Goal: Information Seeking & Learning: Learn about a topic

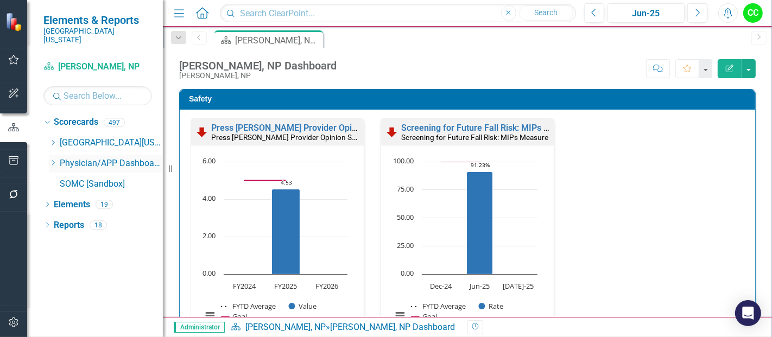
click at [51, 160] on icon "Dropdown" at bounding box center [53, 163] width 8 height 7
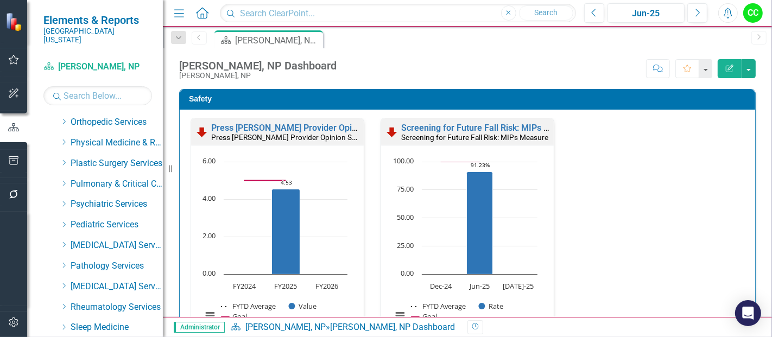
scroll to position [432, 0]
click at [62, 220] on icon "Dropdown" at bounding box center [64, 223] width 8 height 7
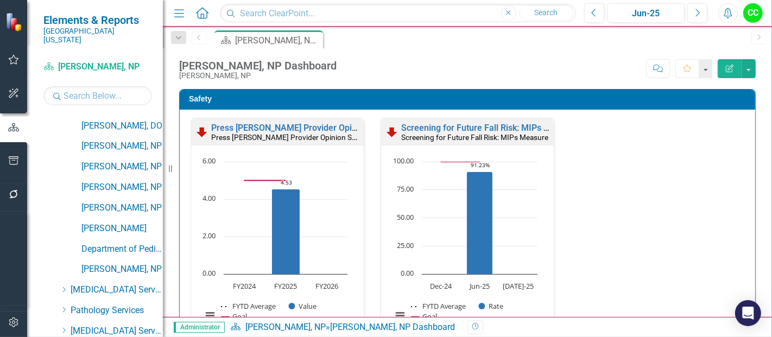
scroll to position [757, 0]
click at [116, 243] on link "Department of Pediatrics Dashboard" at bounding box center [121, 249] width 81 height 12
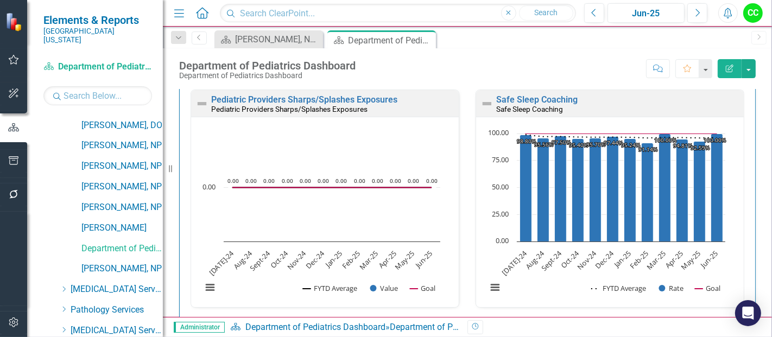
scroll to position [28, 0]
click at [557, 101] on link "Safe Sleep Coaching" at bounding box center [536, 99] width 81 height 10
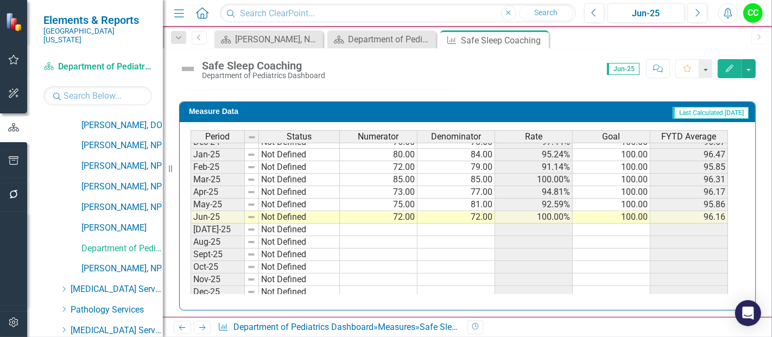
scroll to position [378, 0]
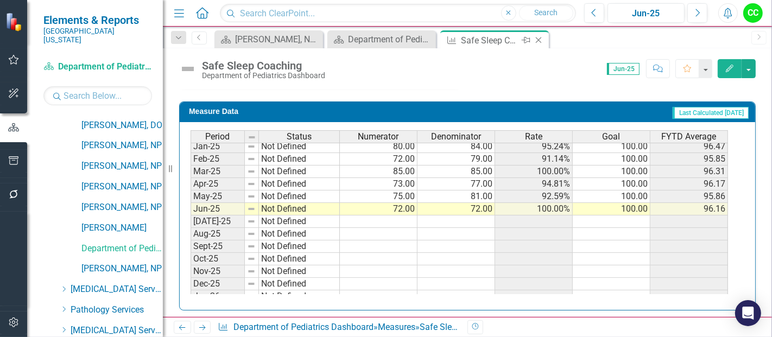
click at [538, 39] on icon "Close" at bounding box center [538, 40] width 11 height 9
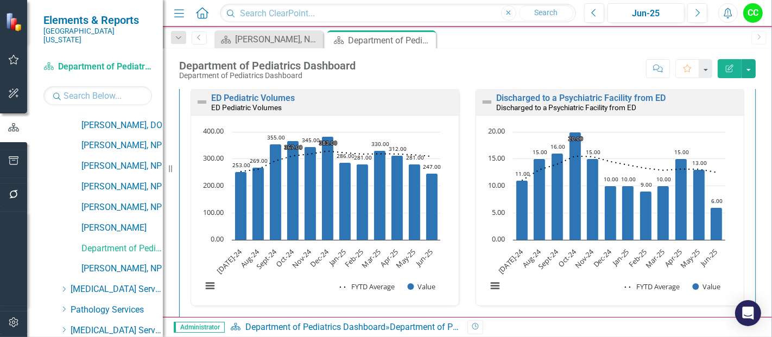
scroll to position [1957, 0]
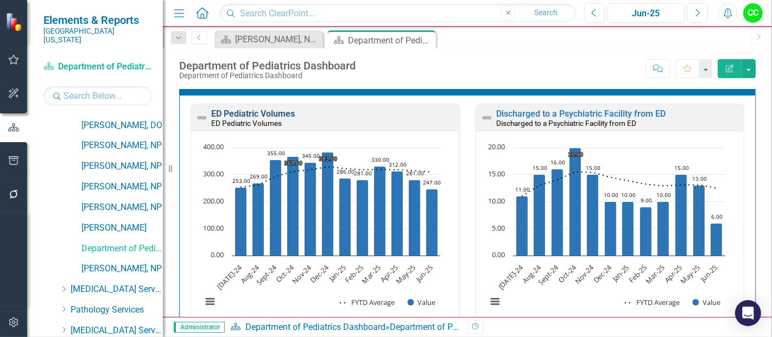
click at [281, 110] on link "ED Pediatric Volumes" at bounding box center [253, 114] width 84 height 10
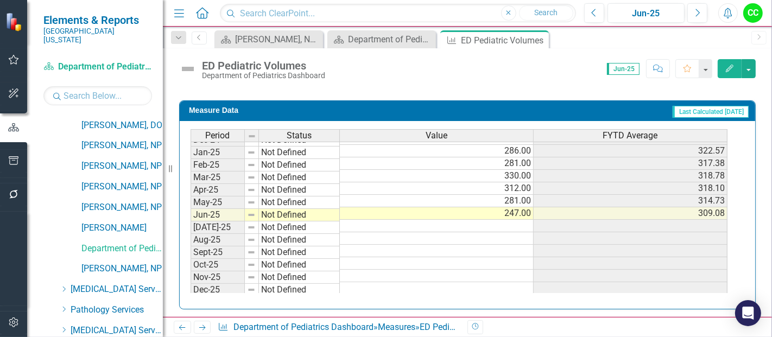
scroll to position [372, 0]
click at [537, 39] on icon at bounding box center [539, 40] width 6 height 6
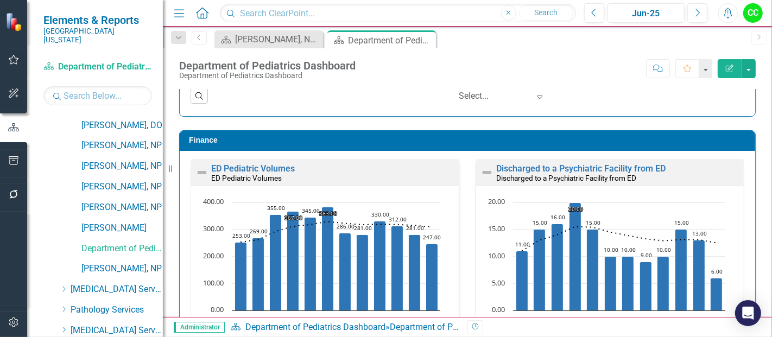
scroll to position [1935, 0]
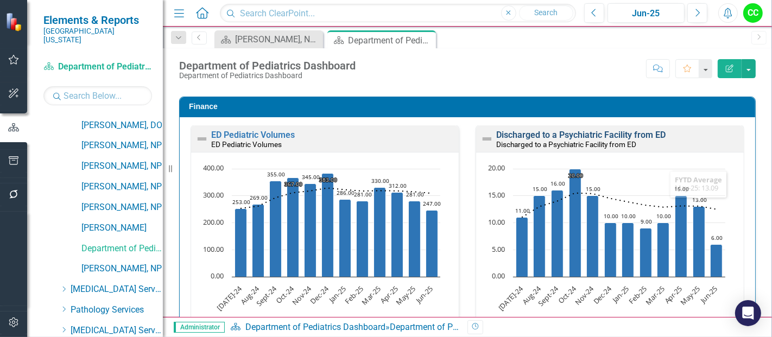
click at [610, 130] on link "Discharged to a Psychiatric Facility from ED" at bounding box center [580, 135] width 169 height 10
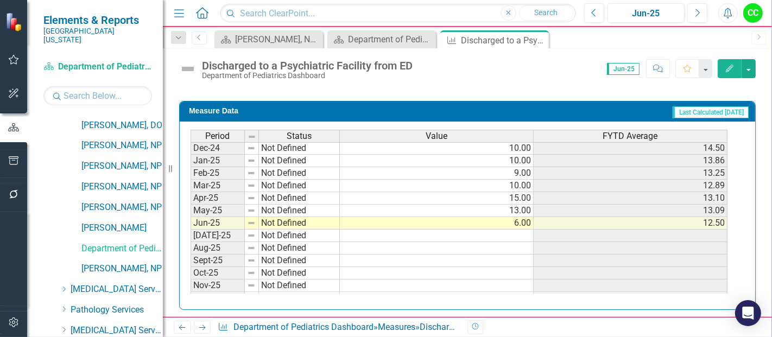
scroll to position [364, 0]
click at [539, 41] on icon "Close" at bounding box center [538, 40] width 11 height 9
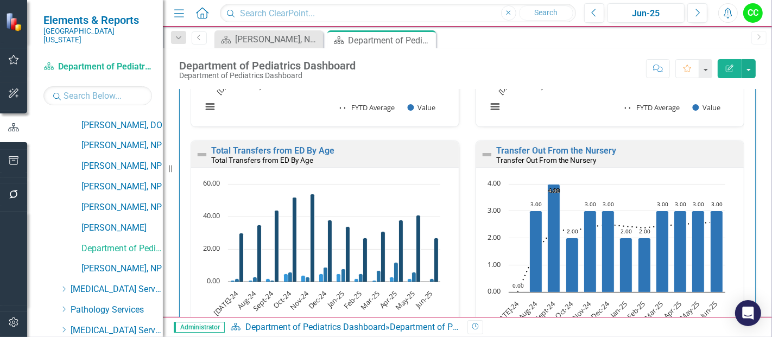
scroll to position [2615, 0]
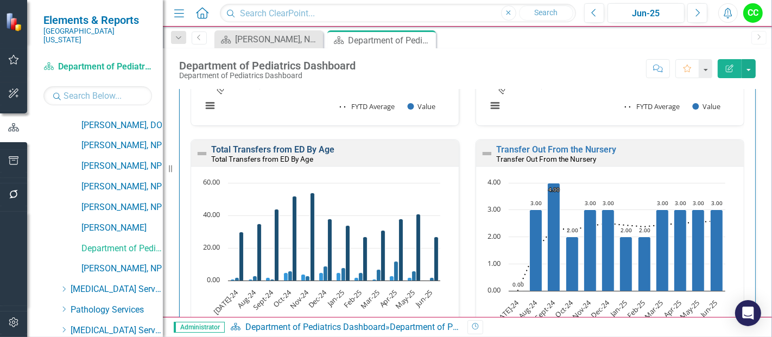
click at [319, 144] on link "Total Transfers from ED By Age" at bounding box center [272, 149] width 123 height 10
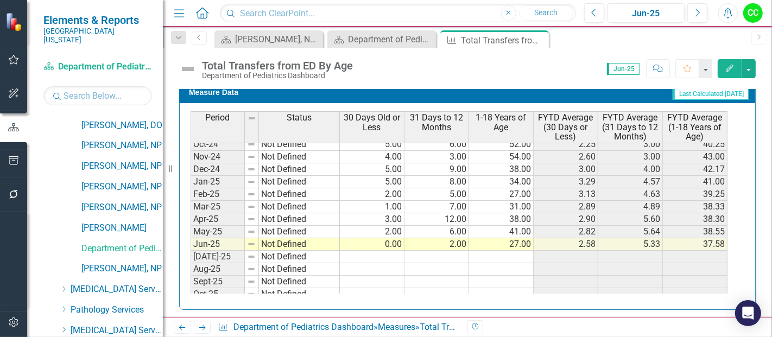
scroll to position [343, 0]
click at [537, 37] on icon "Close" at bounding box center [538, 40] width 11 height 9
